Goal: Task Accomplishment & Management: Manage account settings

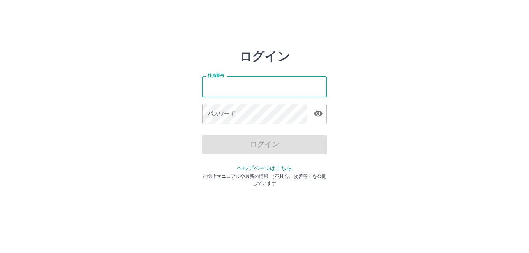
click at [237, 84] on input "社員番号" at bounding box center [264, 86] width 125 height 21
type input "*******"
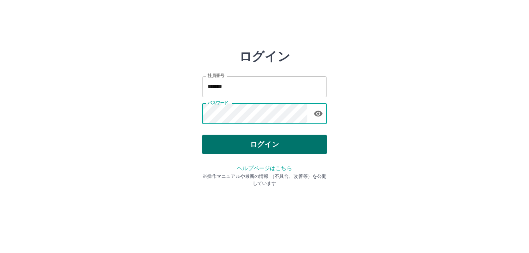
click at [283, 143] on button "ログイン" at bounding box center [264, 144] width 125 height 19
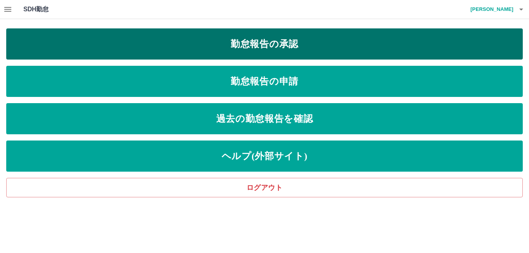
click at [308, 40] on link "勤怠報告の承認" at bounding box center [264, 43] width 516 height 31
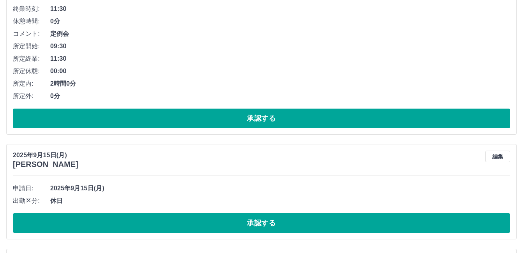
scroll to position [4794, 0]
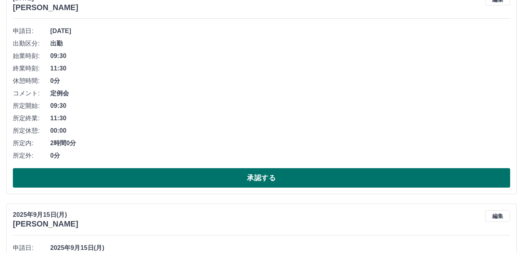
click at [142, 176] on button "承認する" at bounding box center [261, 177] width 497 height 19
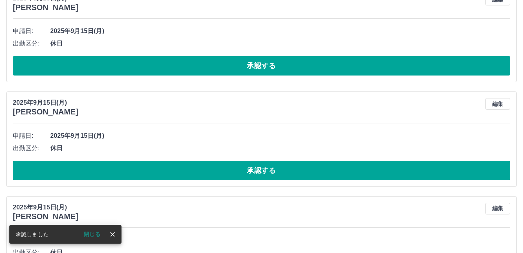
scroll to position [4578, 0]
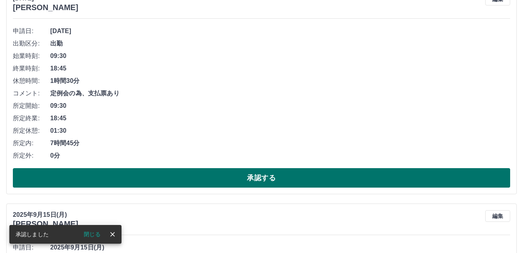
click at [142, 174] on button "承認する" at bounding box center [261, 177] width 497 height 19
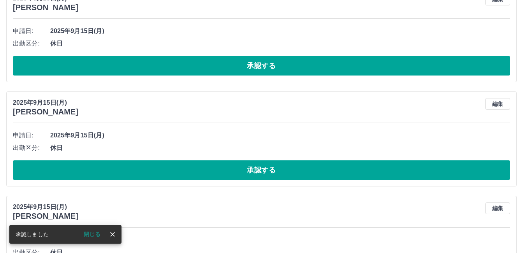
scroll to position [4361, 0]
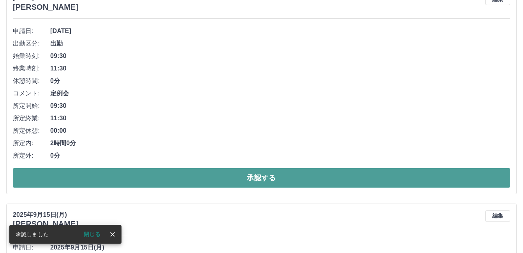
click at [160, 173] on button "承認する" at bounding box center [261, 177] width 497 height 19
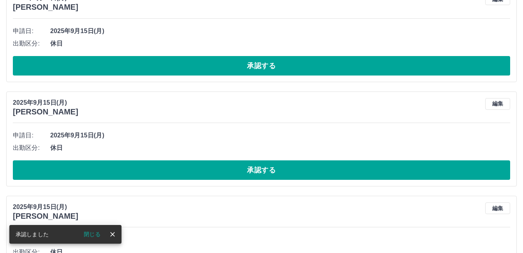
scroll to position [4144, 0]
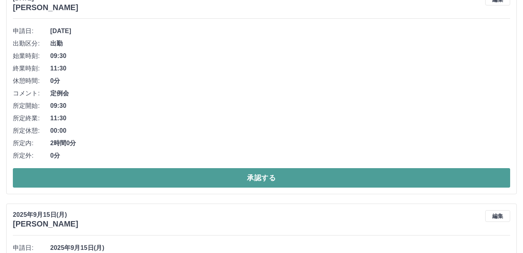
click at [156, 172] on button "承認する" at bounding box center [261, 177] width 497 height 19
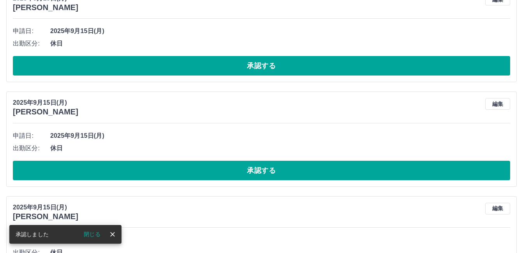
scroll to position [3928, 0]
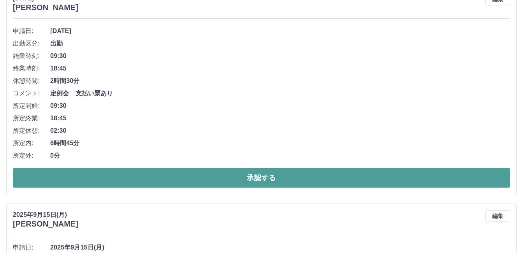
click at [163, 174] on button "承認する" at bounding box center [261, 177] width 497 height 19
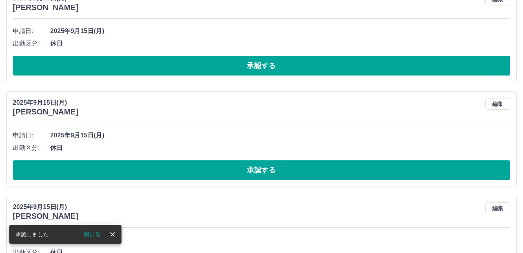
scroll to position [3712, 0]
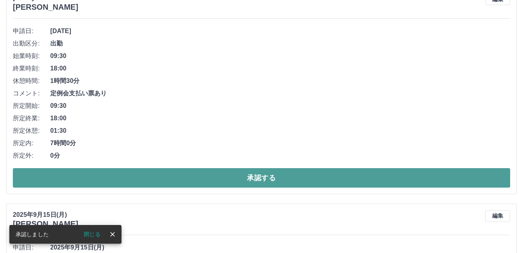
click at [157, 174] on button "承認する" at bounding box center [261, 177] width 497 height 19
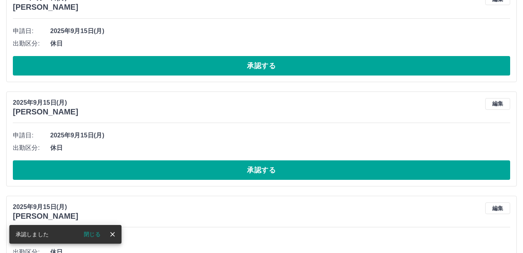
scroll to position [3495, 0]
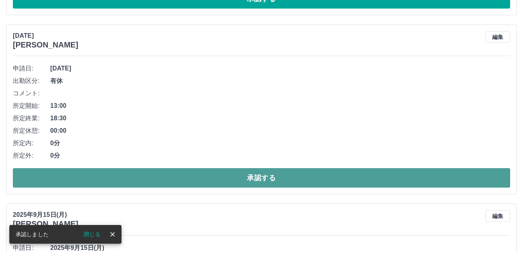
click at [173, 176] on button "承認する" at bounding box center [261, 177] width 497 height 19
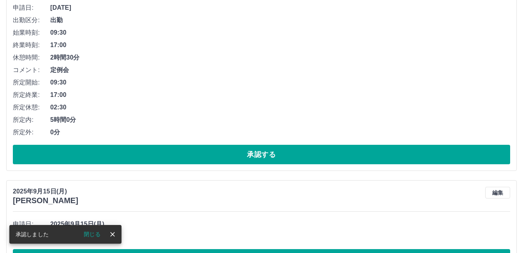
scroll to position [3300, 0]
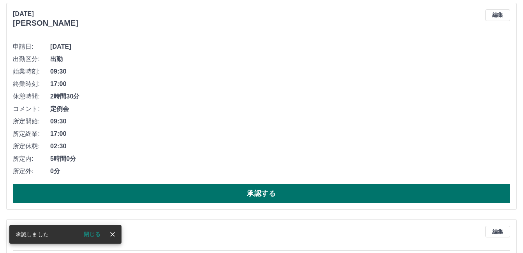
click at [161, 190] on button "承認する" at bounding box center [261, 193] width 497 height 19
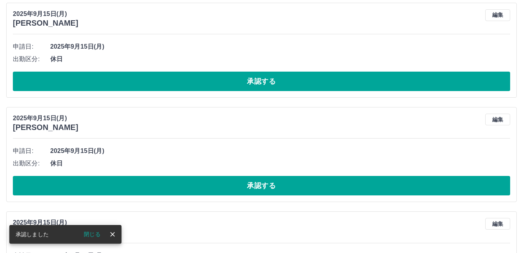
scroll to position [3084, 0]
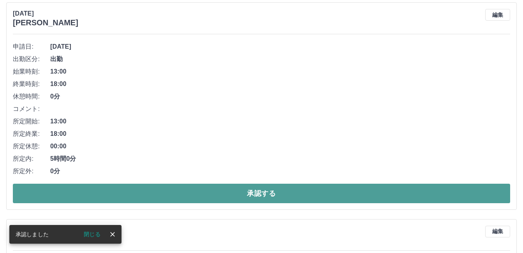
click at [168, 189] on button "承認する" at bounding box center [261, 193] width 497 height 19
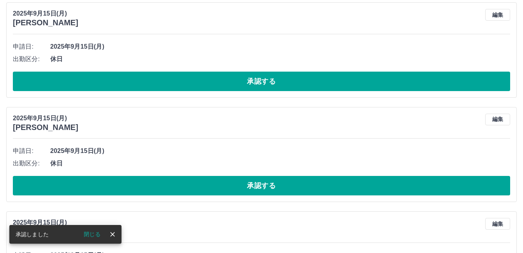
scroll to position [2867, 0]
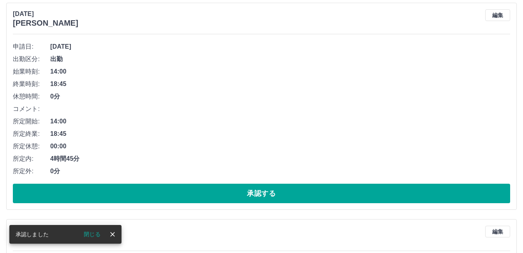
click at [169, 190] on button "承認する" at bounding box center [261, 193] width 497 height 19
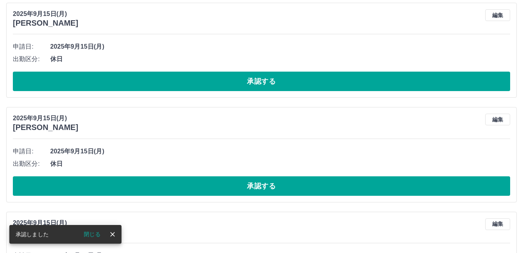
scroll to position [2650, 0]
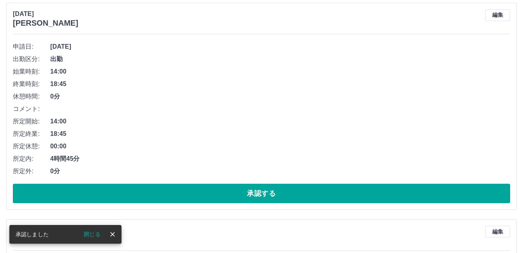
click at [169, 190] on button "承認する" at bounding box center [261, 193] width 497 height 19
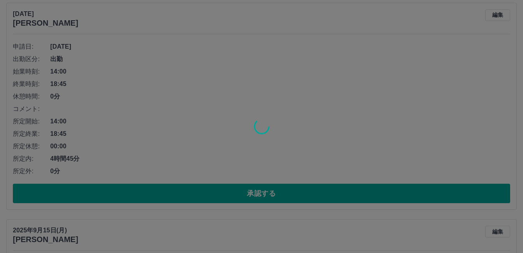
scroll to position [2434, 0]
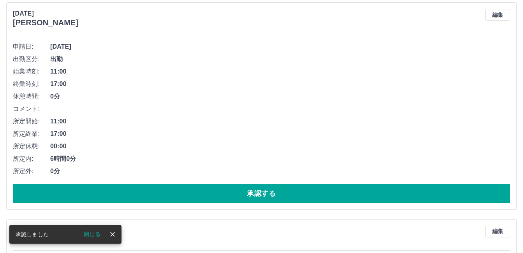
click at [169, 190] on button "承認する" at bounding box center [261, 193] width 497 height 19
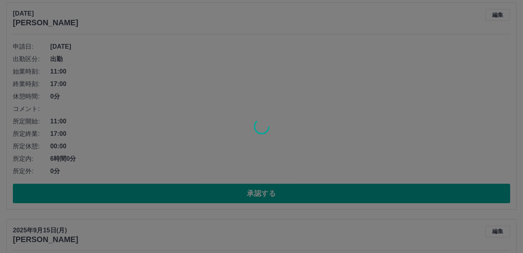
scroll to position [2217, 0]
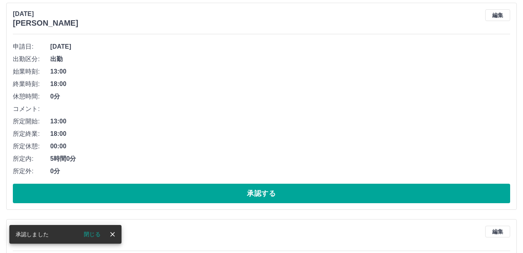
click at [174, 190] on button "承認する" at bounding box center [261, 193] width 497 height 19
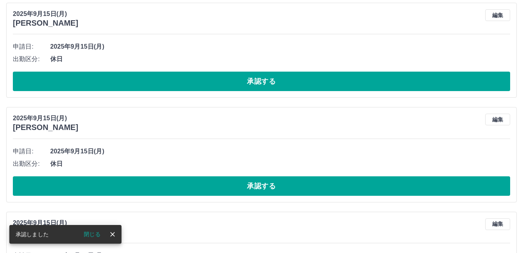
scroll to position [2001, 0]
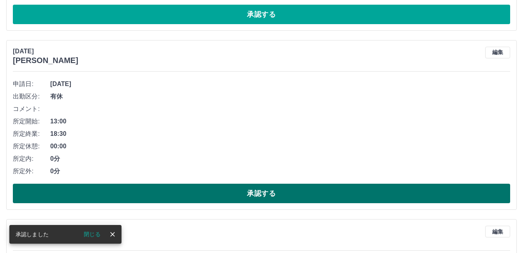
click at [172, 191] on button "承認する" at bounding box center [261, 193] width 497 height 19
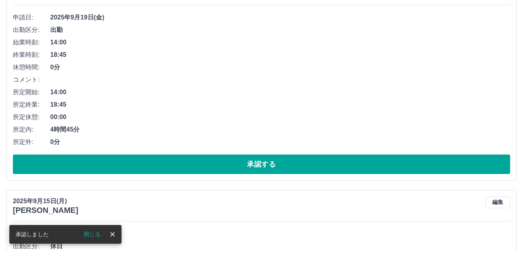
scroll to position [1845, 0]
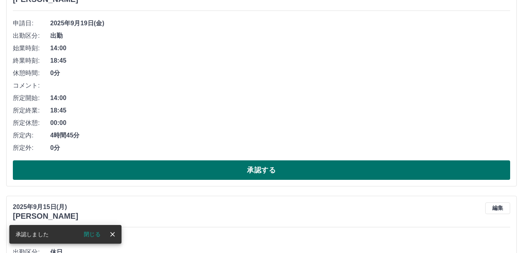
click at [163, 169] on button "承認する" at bounding box center [261, 169] width 497 height 19
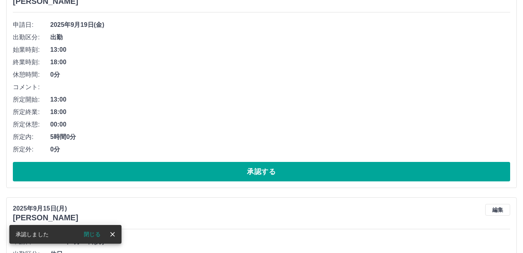
scroll to position [1628, 0]
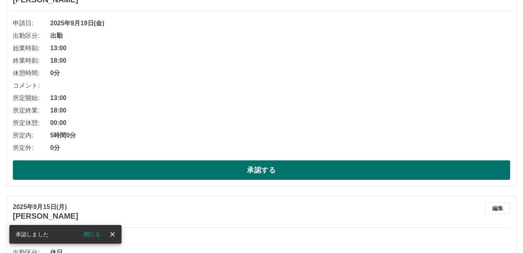
click at [161, 163] on button "承認する" at bounding box center [261, 169] width 497 height 19
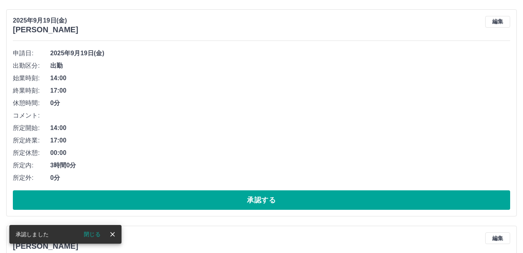
scroll to position [1373, 0]
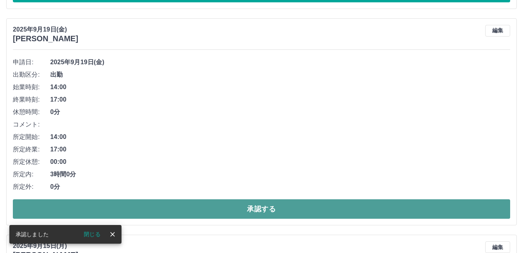
click at [157, 204] on button "承認する" at bounding box center [261, 208] width 497 height 19
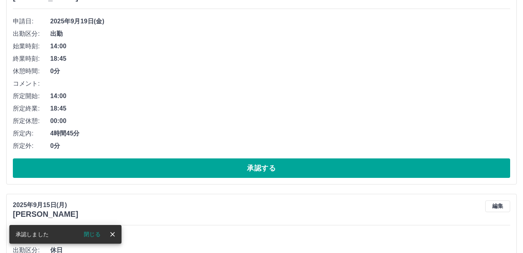
scroll to position [1178, 0]
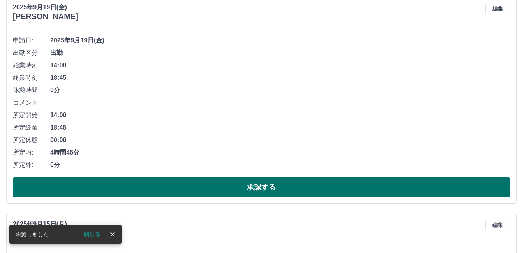
click at [165, 186] on button "承認する" at bounding box center [261, 187] width 497 height 19
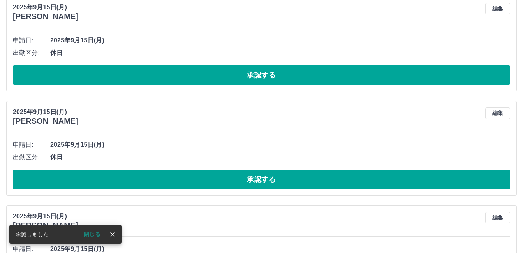
scroll to position [961, 0]
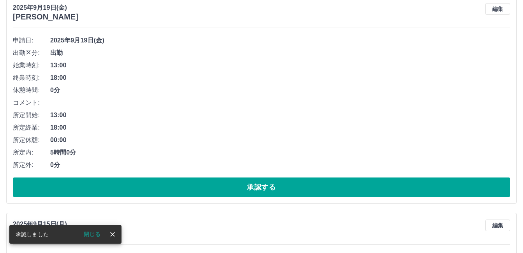
click at [167, 187] on button "承認する" at bounding box center [261, 187] width 497 height 19
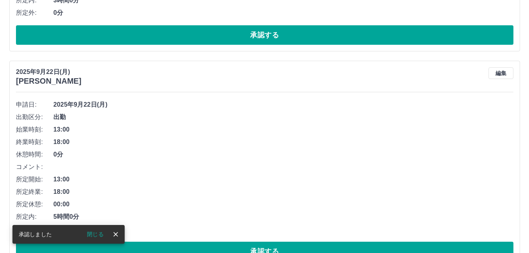
scroll to position [0, 0]
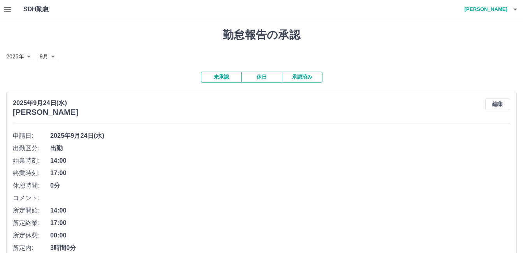
click at [511, 7] on icon "button" at bounding box center [514, 9] width 9 height 9
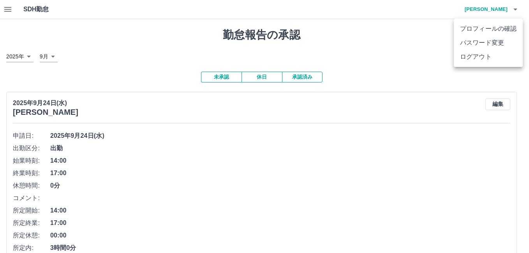
click at [488, 57] on li "ログアウト" at bounding box center [487, 57] width 69 height 14
